Goal: Task Accomplishment & Management: Complete application form

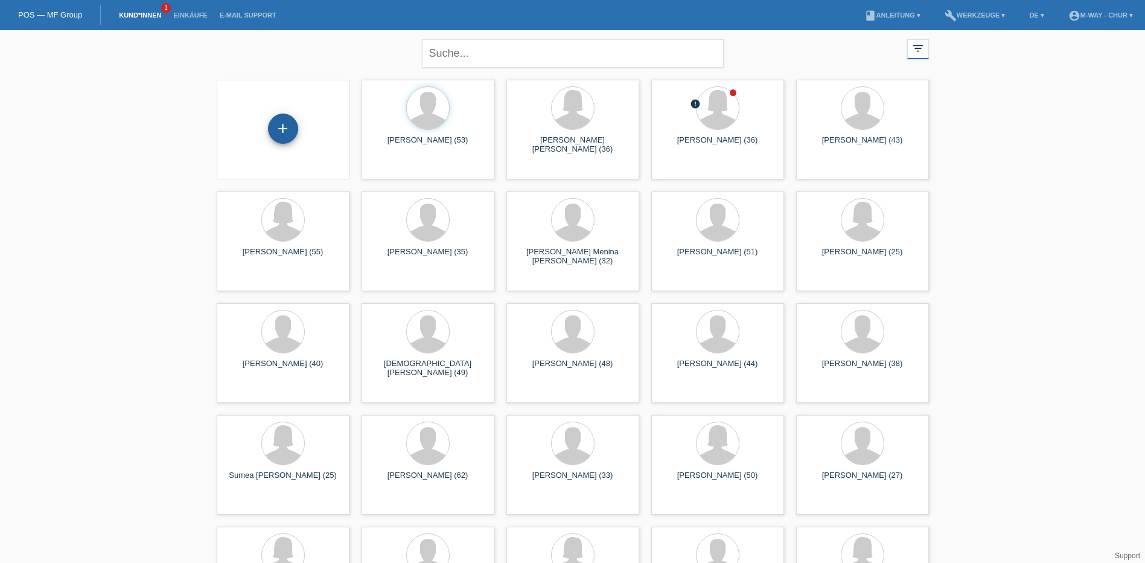
click at [281, 134] on div "+" at bounding box center [283, 129] width 30 height 30
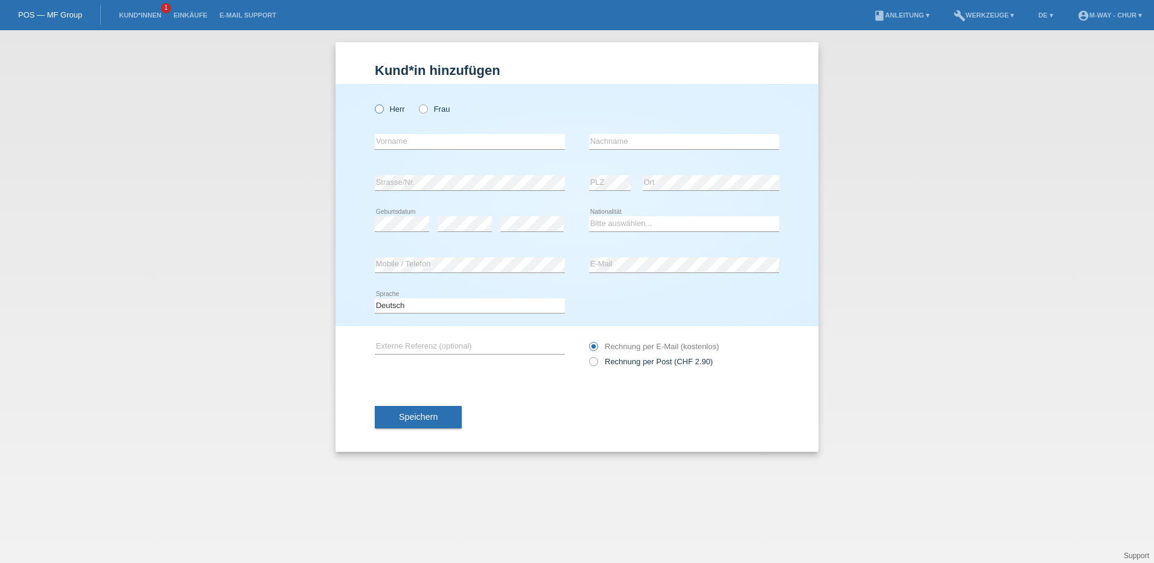
click at [373, 103] on icon at bounding box center [373, 103] width 0 height 0
click at [379, 108] on input "Herr" at bounding box center [379, 108] width 8 height 8
radio input "true"
click at [431, 138] on input "text" at bounding box center [470, 141] width 190 height 15
type input "Roman"
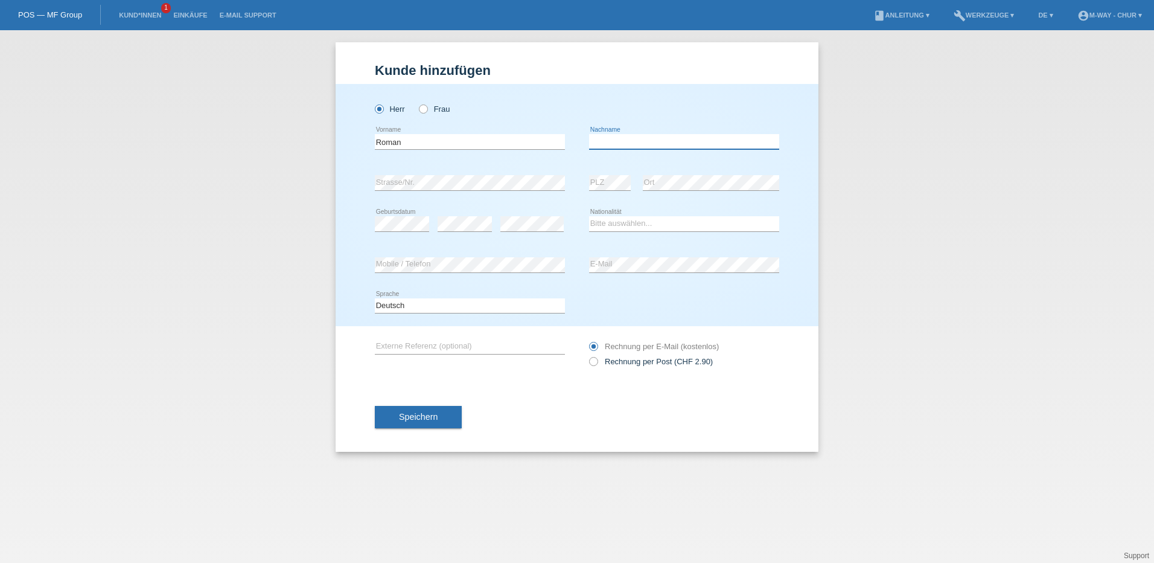
click at [639, 143] on input "text" at bounding box center [684, 141] width 190 height 15
type input "Kehrli"
click at [612, 223] on select "Bitte auswählen... Schweiz Deutschland Liechtenstein Österreich ------------ Af…" at bounding box center [684, 223] width 190 height 14
select select "CH"
click at [589, 216] on select "Bitte auswählen... Schweiz Deutschland Liechtenstein Österreich ------------ Af…" at bounding box center [684, 223] width 190 height 14
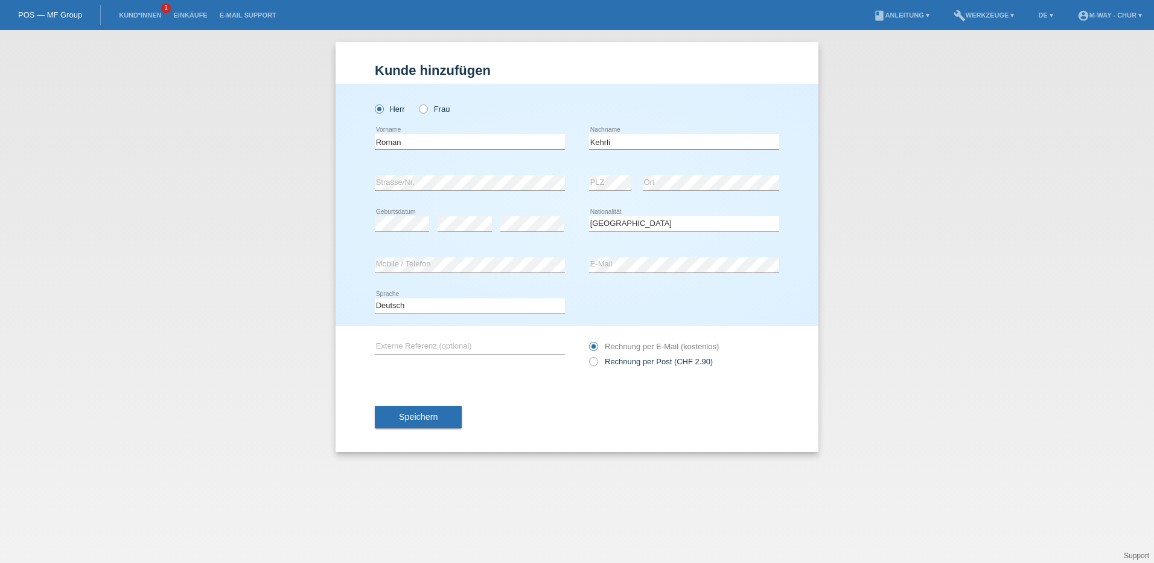
click at [603, 255] on div "error E-Mail" at bounding box center [684, 265] width 190 height 41
click at [410, 414] on span "Speichern" at bounding box center [418, 417] width 39 height 10
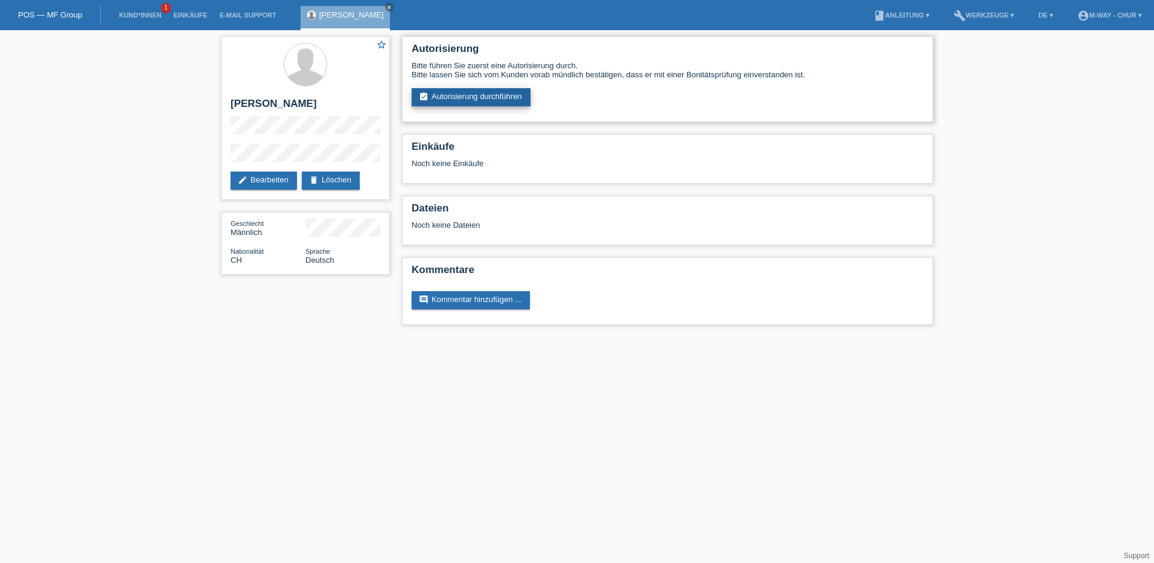
click at [509, 95] on link "assignment_turned_in Autorisierung durchführen" at bounding box center [471, 97] width 119 height 18
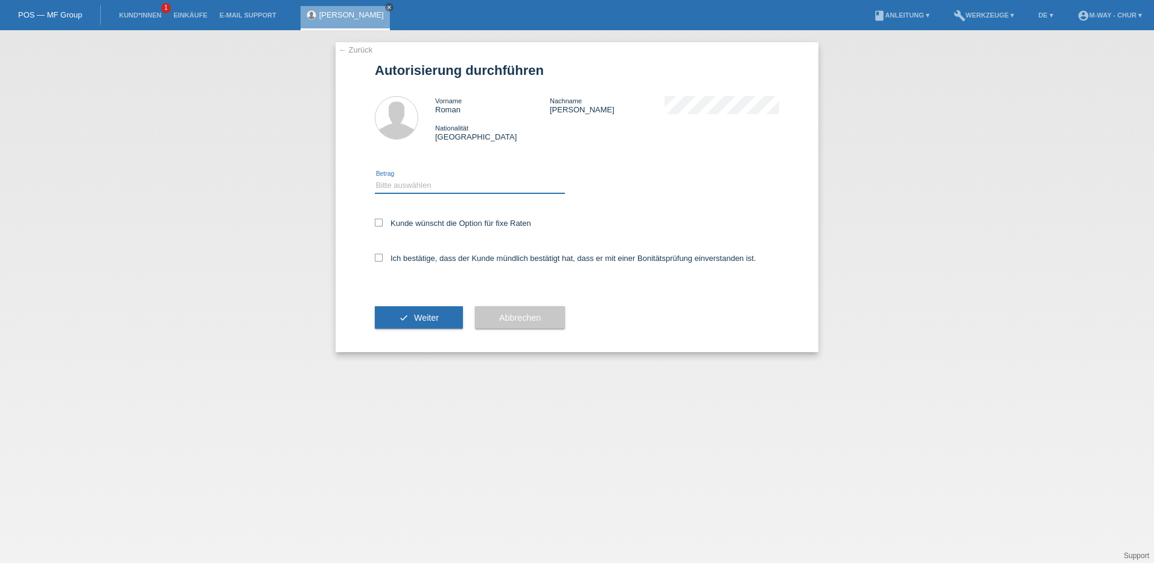
click at [418, 182] on select "Bitte auswählen CHF 1.00 - CHF 499.00 CHF 500.00 - CHF 1'999.00 CHF 2'000.00 - …" at bounding box center [470, 185] width 190 height 14
select select "3"
click at [375, 178] on select "Bitte auswählen CHF 1.00 - CHF 499.00 CHF 500.00 - CHF 1'999.00 CHF 2'000.00 - …" at bounding box center [470, 185] width 190 height 14
click at [378, 219] on icon at bounding box center [379, 223] width 8 height 8
click at [378, 219] on input "Kunde wünscht die Option für fixe Raten" at bounding box center [379, 223] width 8 height 8
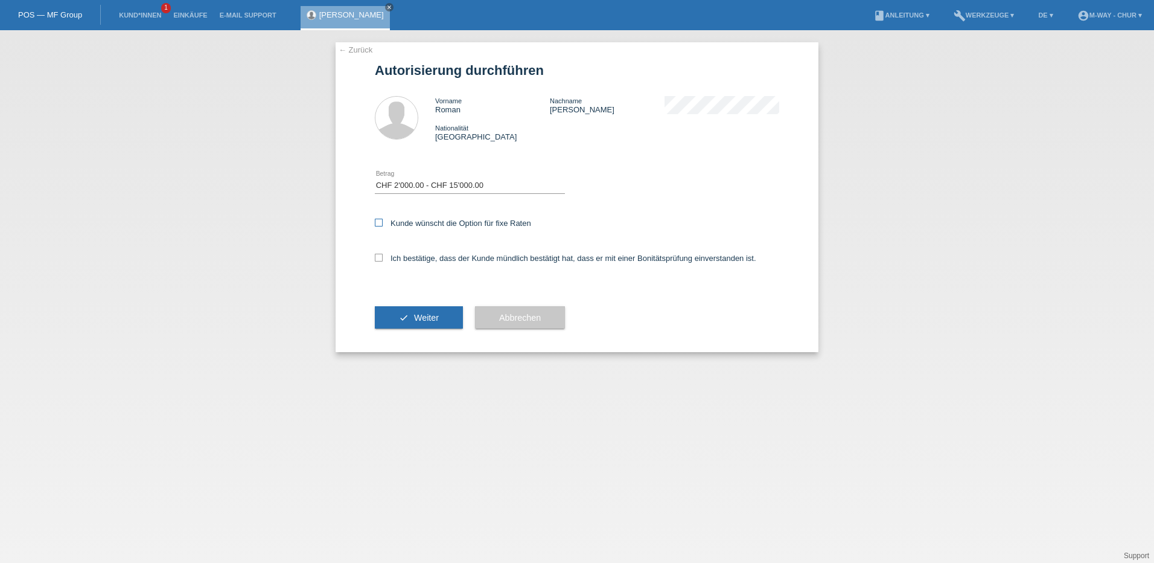
checkbox input "true"
click at [379, 254] on icon at bounding box center [379, 258] width 8 height 8
click at [379, 254] on input "Ich bestätige, dass der Kunde mündlich bestätigt hat, dass er mit einer Bonität…" at bounding box center [379, 258] width 8 height 8
checkbox input "true"
click at [417, 311] on button "check Weiter" at bounding box center [419, 317] width 88 height 23
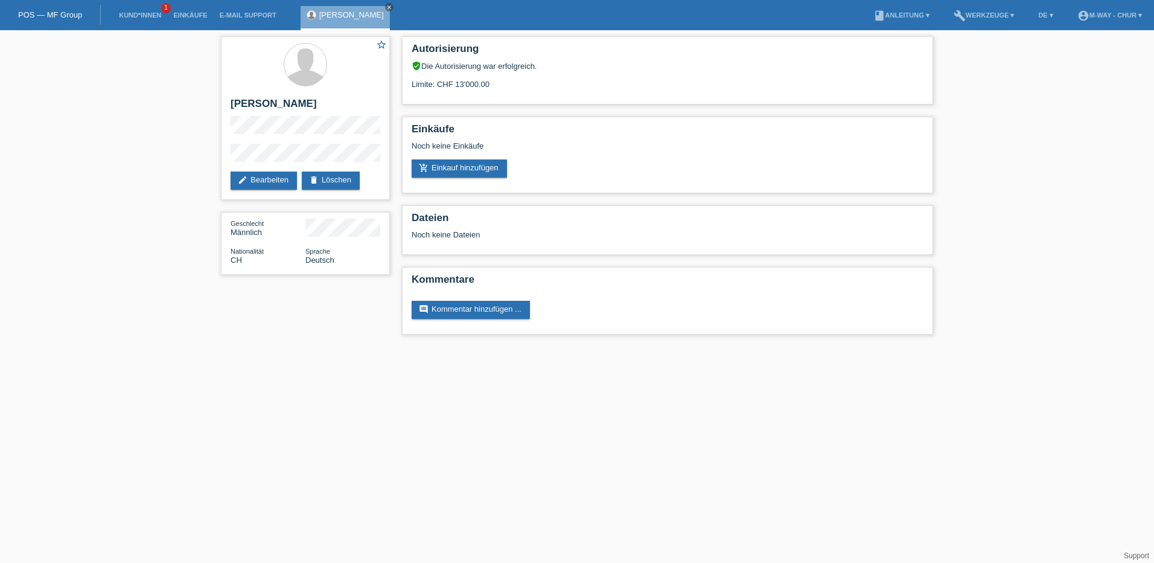
click at [147, 10] on li "Kund*innen 1" at bounding box center [140, 15] width 54 height 31
click at [141, 16] on link "Kund*innen" at bounding box center [140, 14] width 54 height 7
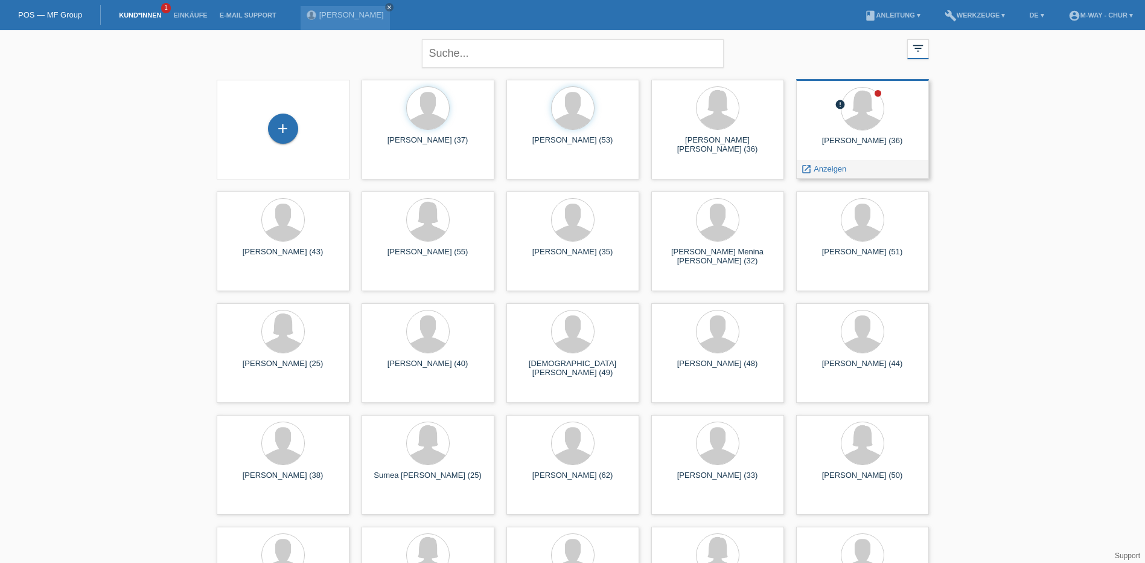
click at [847, 153] on div "[PERSON_NAME] (36)" at bounding box center [863, 145] width 114 height 19
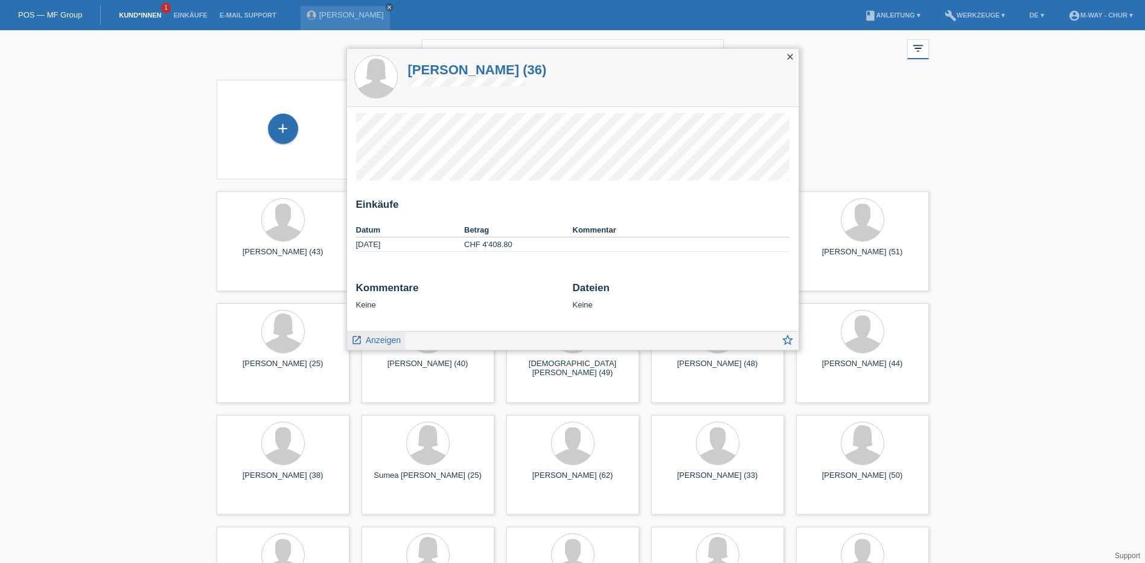
click at [384, 343] on span "Anzeigen" at bounding box center [383, 340] width 35 height 10
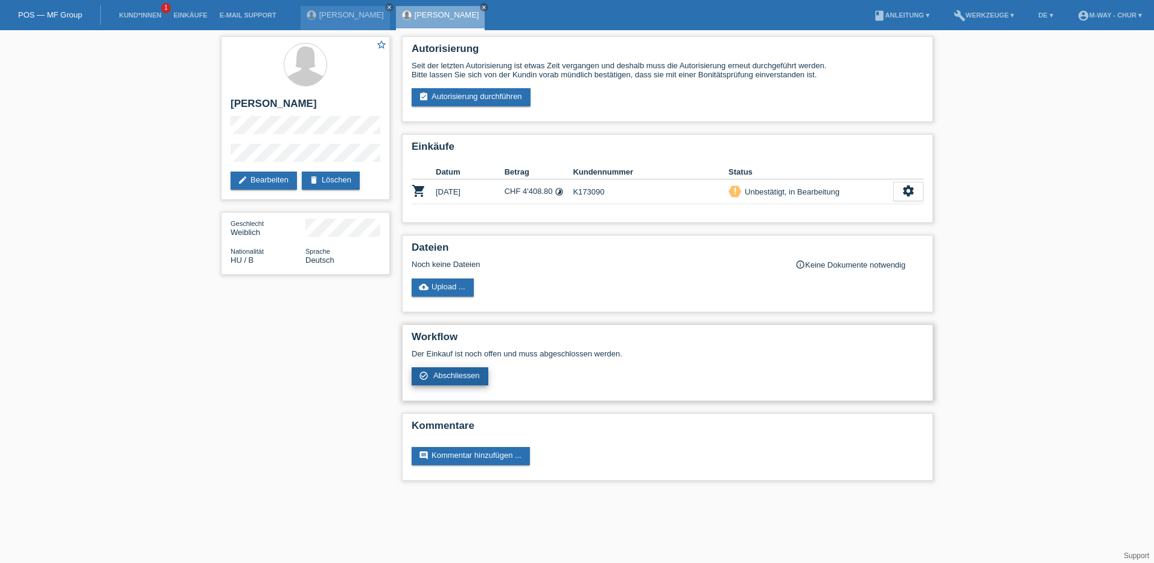
click at [450, 376] on span "Abschliessen" at bounding box center [456, 375] width 46 height 9
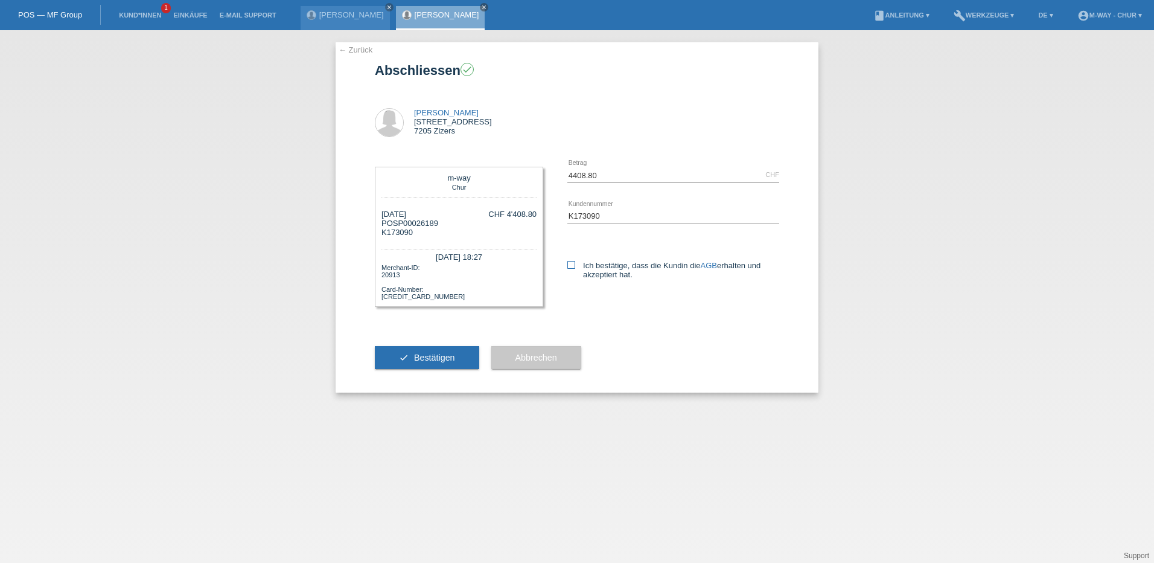
click at [572, 267] on icon at bounding box center [572, 265] width 8 height 8
click at [572, 267] on input "Ich bestätige, dass die Kundin die AGB erhalten und akzeptiert hat." at bounding box center [572, 265] width 8 height 8
checkbox input "true"
click at [435, 356] on span "Bestätigen" at bounding box center [434, 358] width 41 height 10
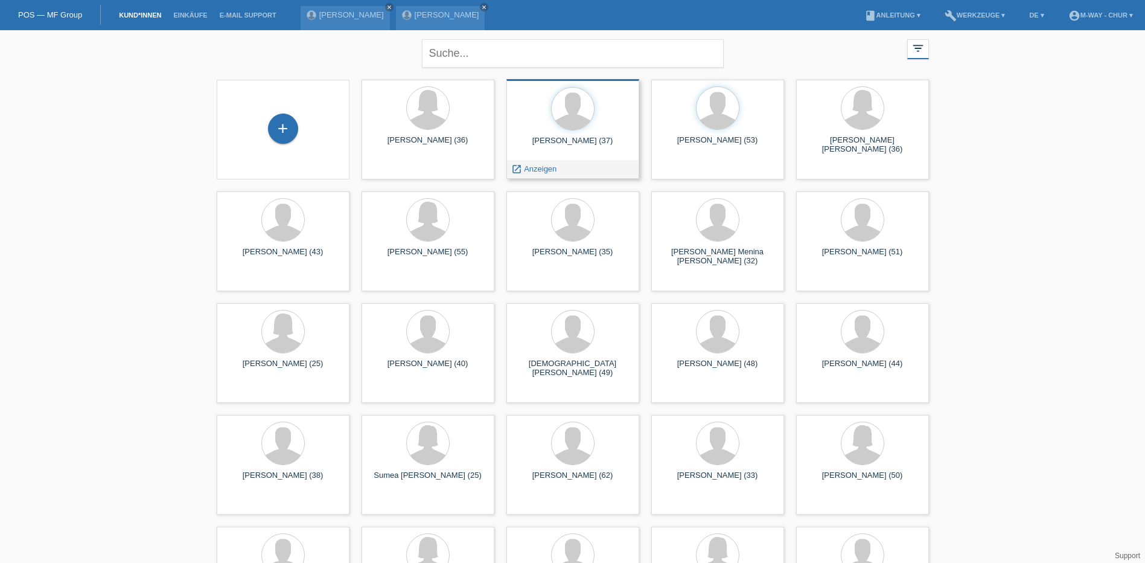
click at [568, 139] on div "[PERSON_NAME] (37)" at bounding box center [573, 145] width 114 height 19
